Goal: Check status: Check status

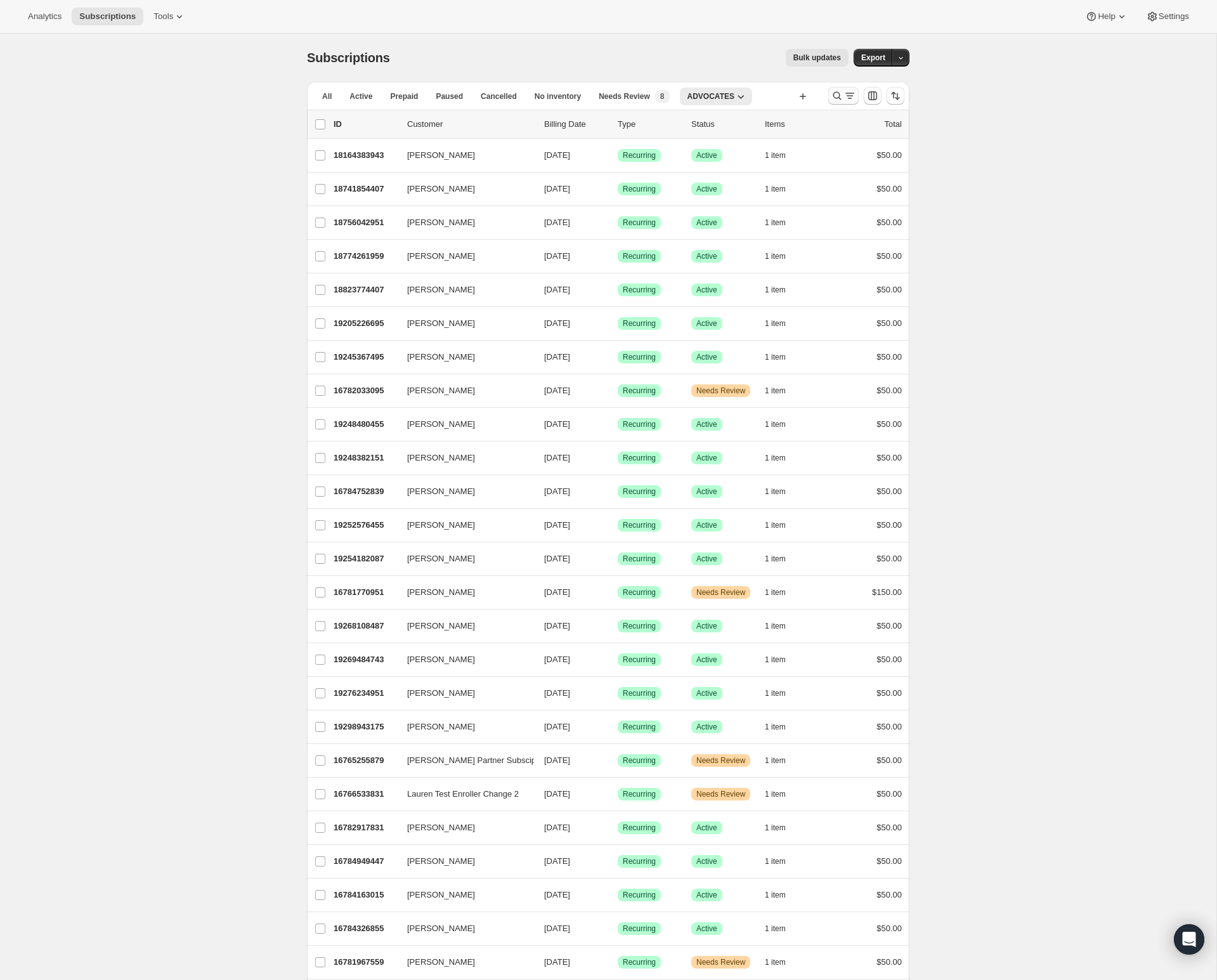
click at [833, 102] on button "Search and filter results" at bounding box center [843, 96] width 30 height 17
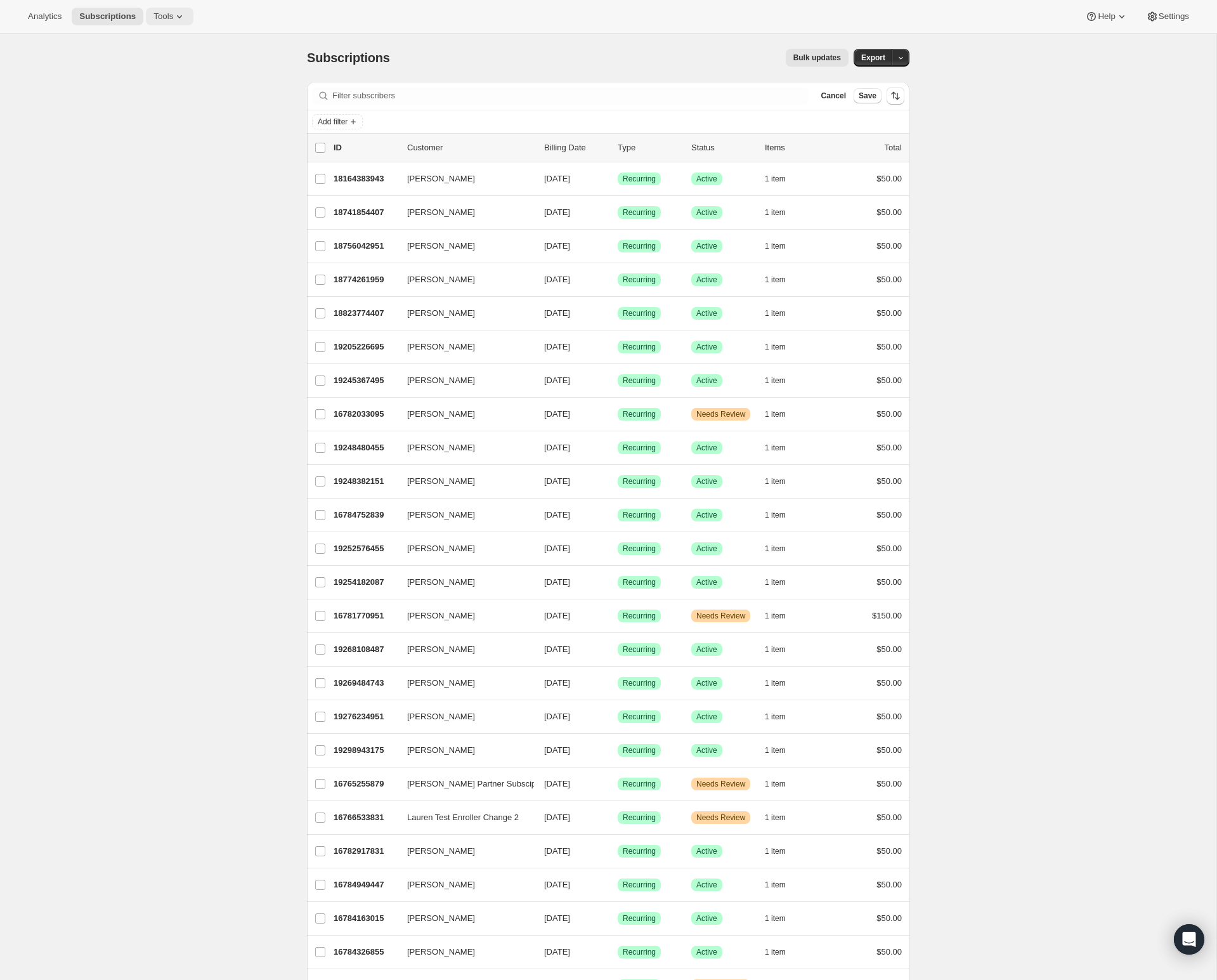
click at [158, 16] on span "Tools" at bounding box center [163, 16] width 19 height 10
click at [176, 42] on span "Subscription Plans" at bounding box center [155, 42] width 69 height 9
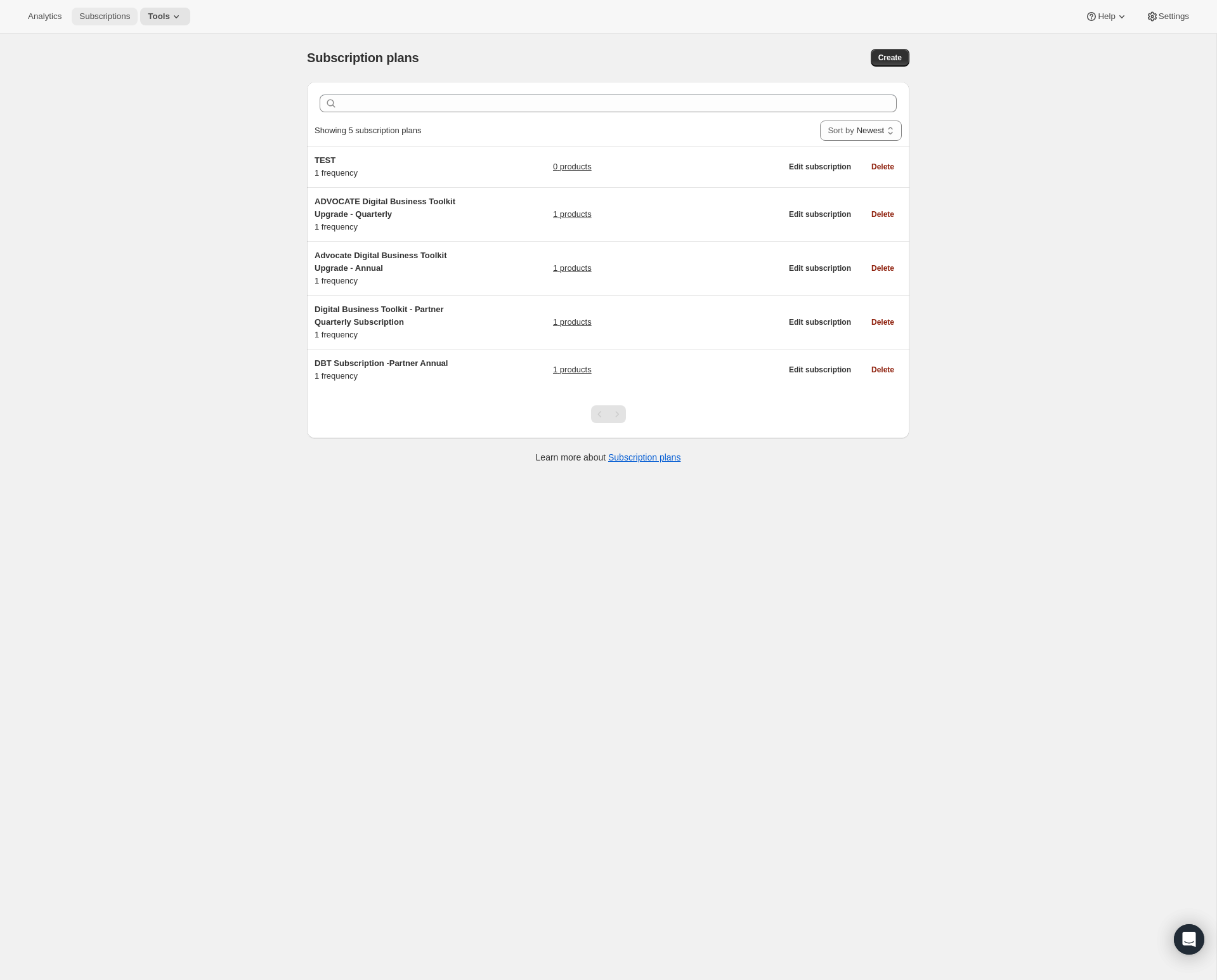
click at [138, 19] on button "Subscriptions" at bounding box center [105, 16] width 66 height 17
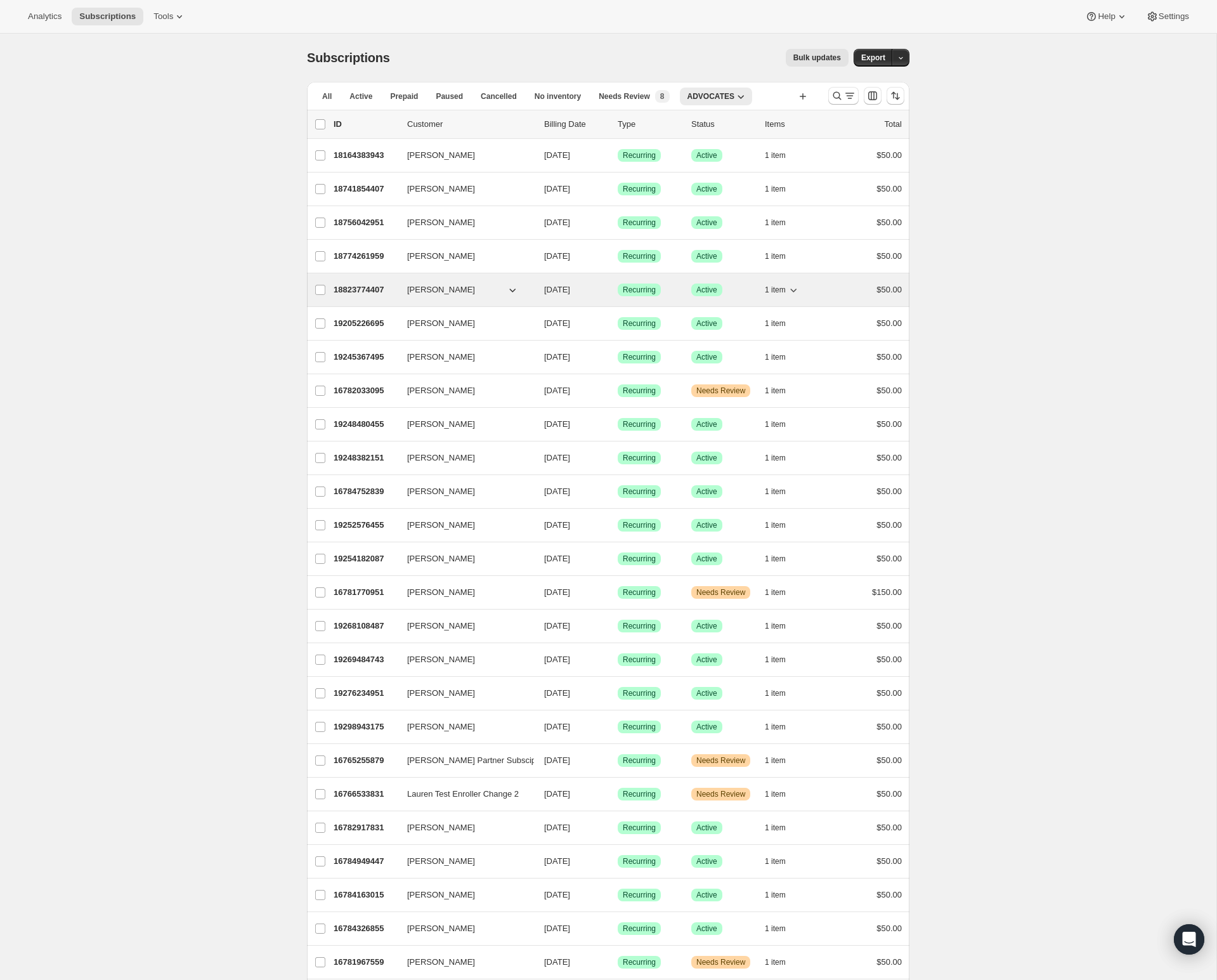
click at [790, 286] on icon "button" at bounding box center [793, 290] width 13 height 13
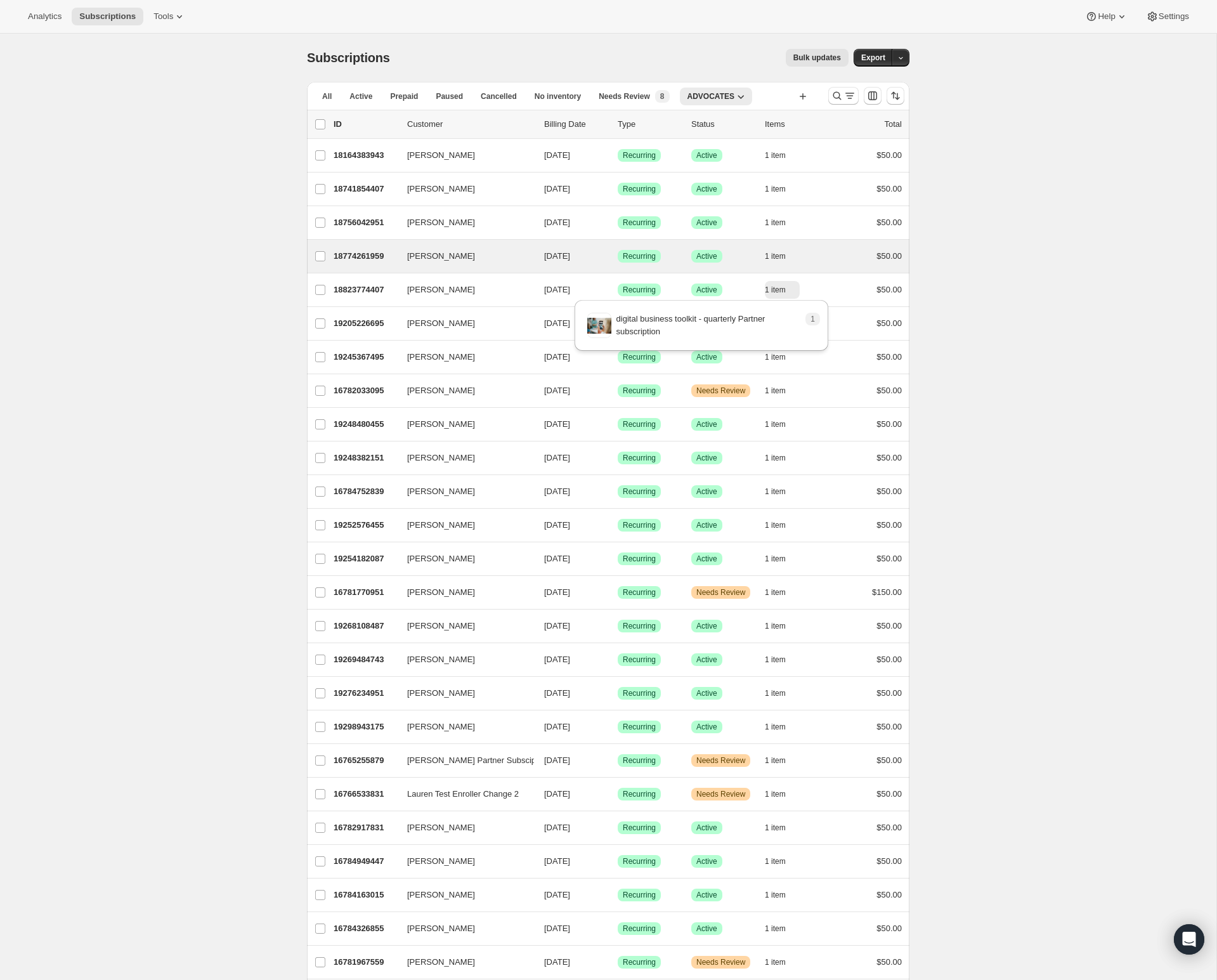
click at [788, 265] on div "[PERSON_NAME] 18774261959 [PERSON_NAME] [DATE] Success Recurring Success Active…" at bounding box center [608, 256] width 602 height 33
click at [782, 256] on span "1 item" at bounding box center [775, 256] width 21 height 10
click at [362, 258] on p "18774261959" at bounding box center [365, 256] width 63 height 13
